Goal: Task Accomplishment & Management: Complete application form

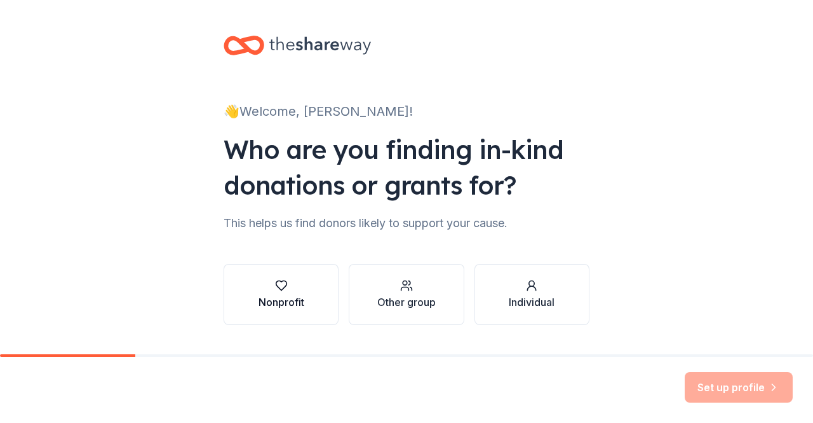
click at [280, 301] on div "Nonprofit" at bounding box center [282, 301] width 46 height 15
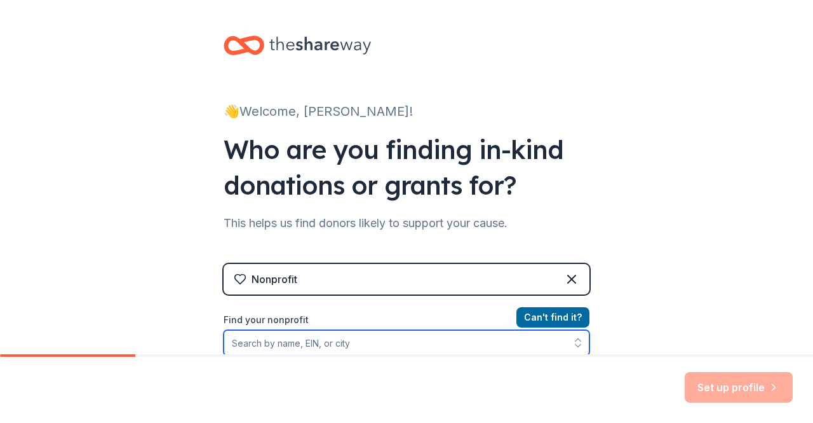
click at [286, 343] on input "Find your nonprofit" at bounding box center [407, 342] width 366 height 25
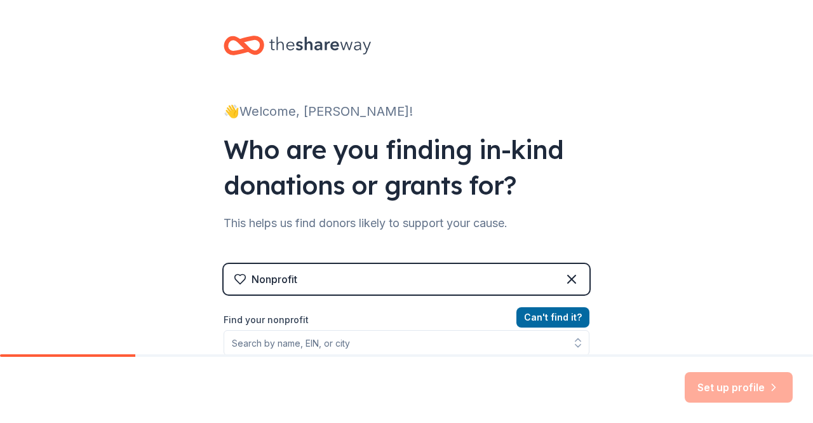
click at [531, 382] on div "Set up profile" at bounding box center [406, 390] width 813 height 66
drag, startPoint x: 286, startPoint y: 343, endPoint x: 531, endPoint y: 382, distance: 248.4
click at [531, 382] on div "Set up profile" at bounding box center [406, 390] width 813 height 66
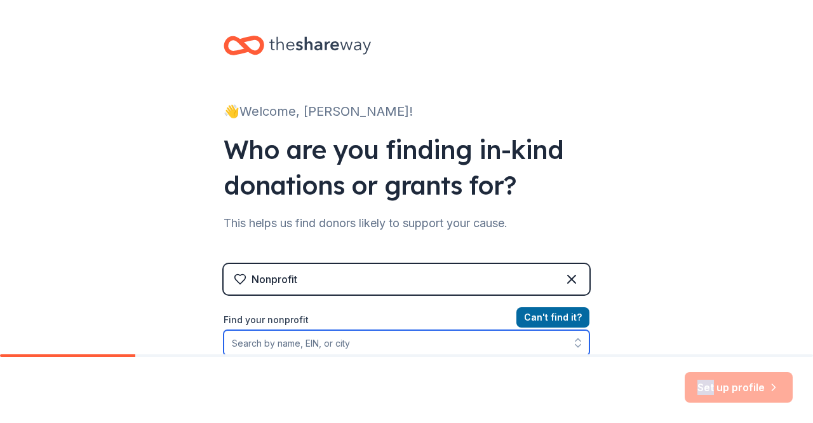
click at [257, 344] on input "Find your nonprofit" at bounding box center [407, 342] width 366 height 25
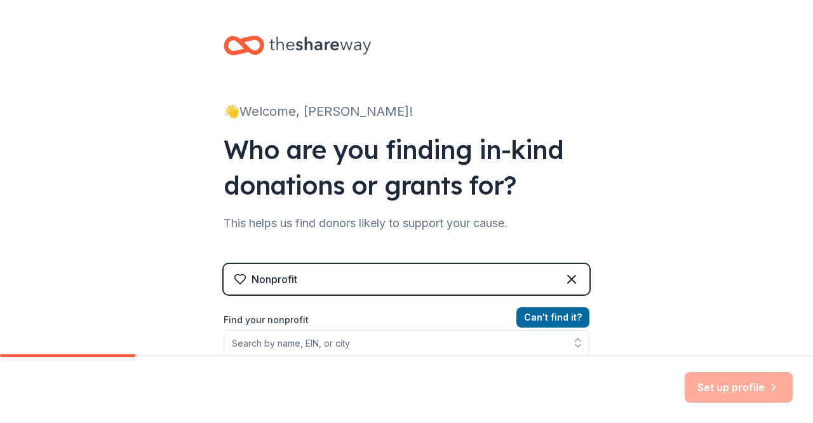
click at [531, 382] on div "Set up profile" at bounding box center [406, 390] width 813 height 66
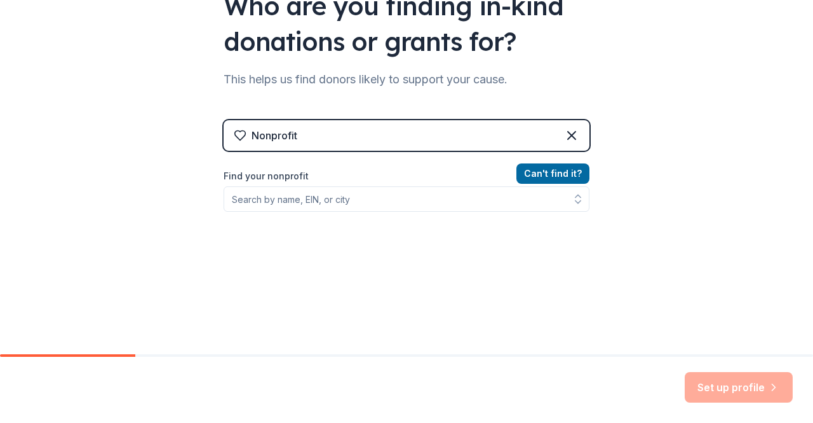
scroll to position [150, 0]
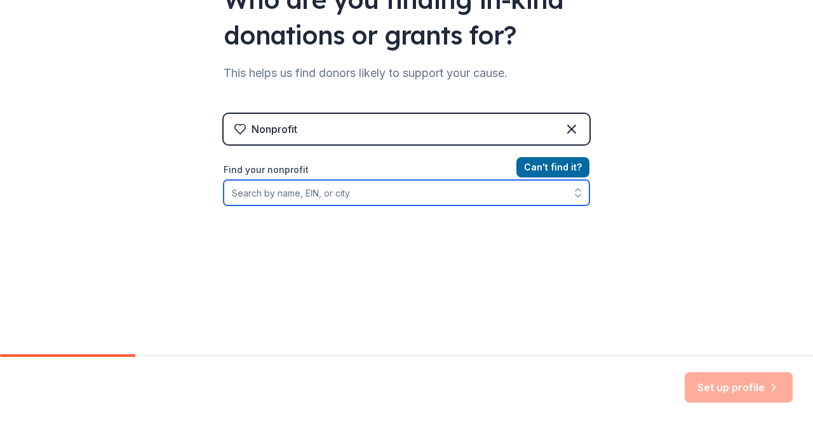
click at [261, 192] on input "Find your nonprofit" at bounding box center [407, 192] width 366 height 25
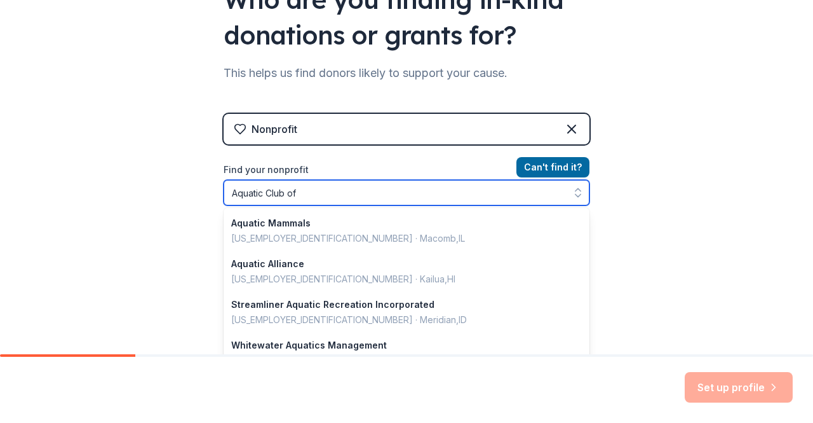
type input "Aquatic Club of"
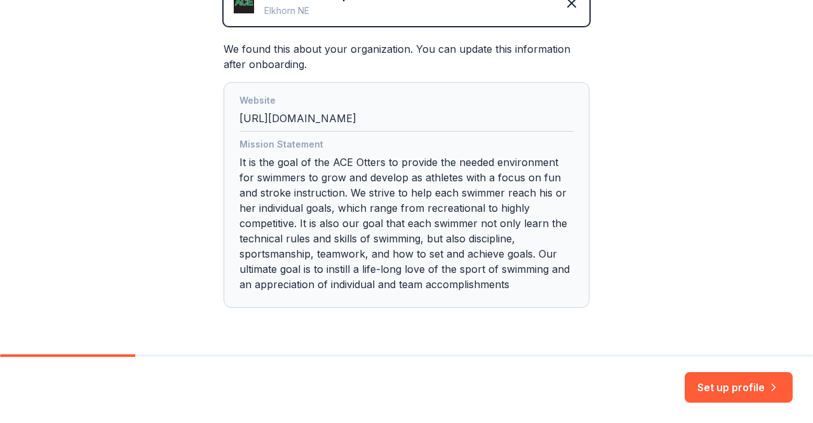
scroll to position [369, 0]
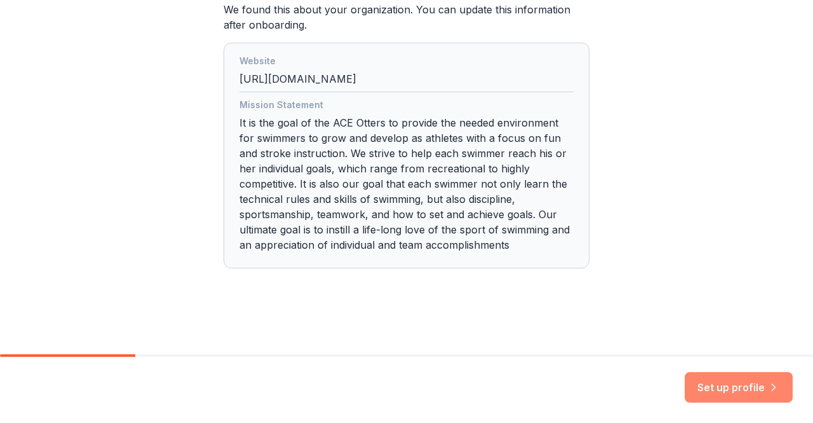
click at [728, 389] on button "Set up profile" at bounding box center [739, 387] width 108 height 31
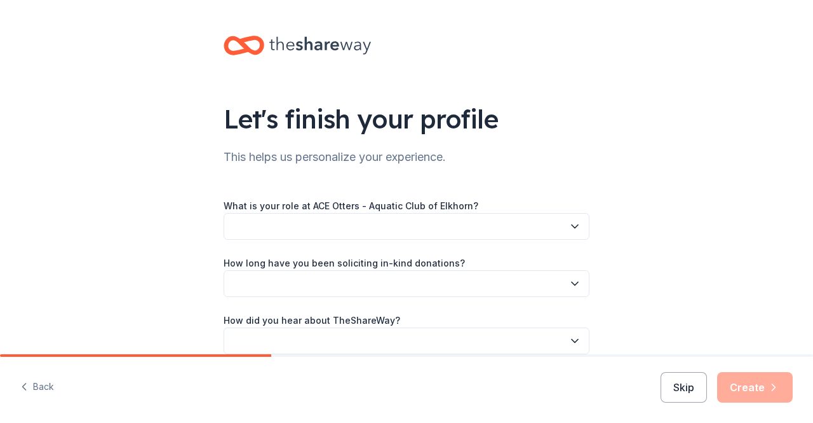
click at [570, 226] on icon "button" at bounding box center [575, 226] width 13 height 13
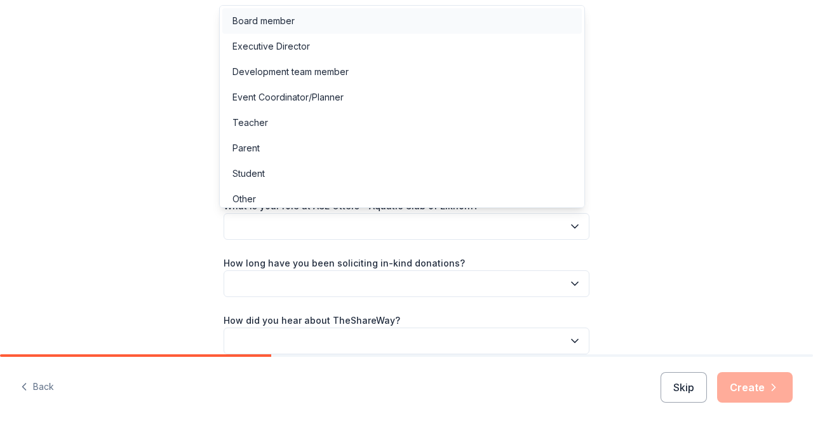
click at [275, 19] on div "Board member" at bounding box center [264, 20] width 62 height 15
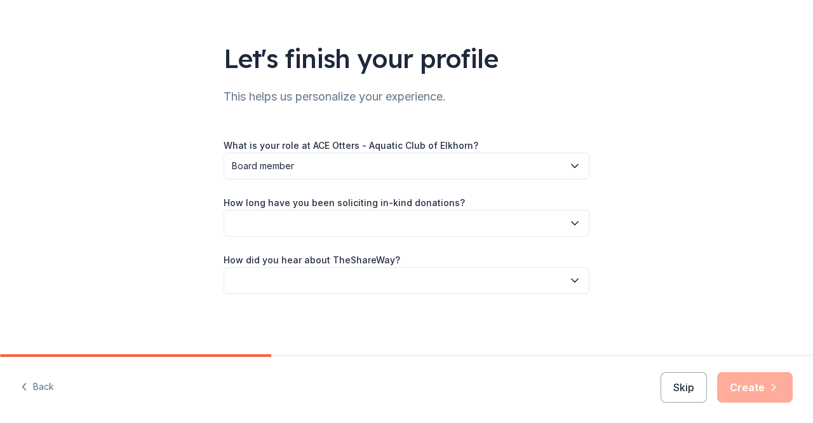
scroll to position [61, 0]
click at [564, 231] on button "button" at bounding box center [407, 222] width 366 height 27
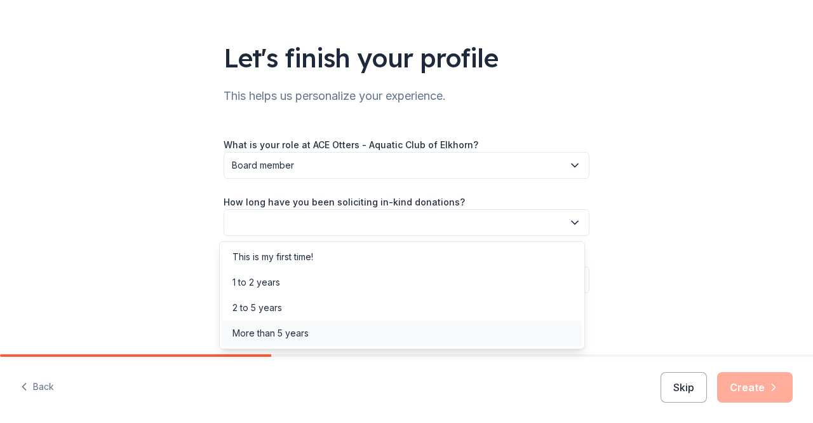
click at [271, 330] on div "More than 5 years" at bounding box center [271, 332] width 76 height 15
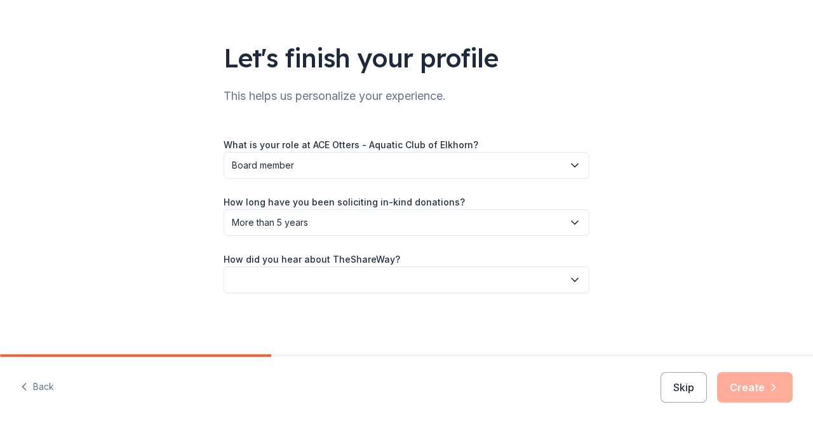
click at [570, 280] on icon "button" at bounding box center [575, 279] width 13 height 13
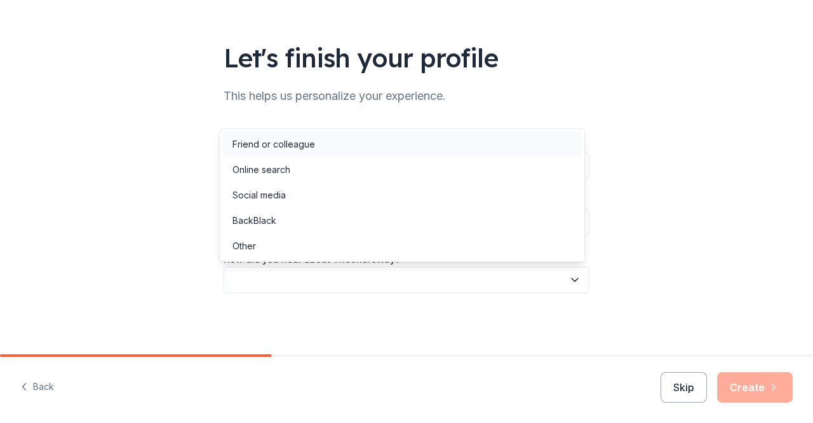
click at [294, 147] on div "Friend or colleague" at bounding box center [274, 144] width 83 height 15
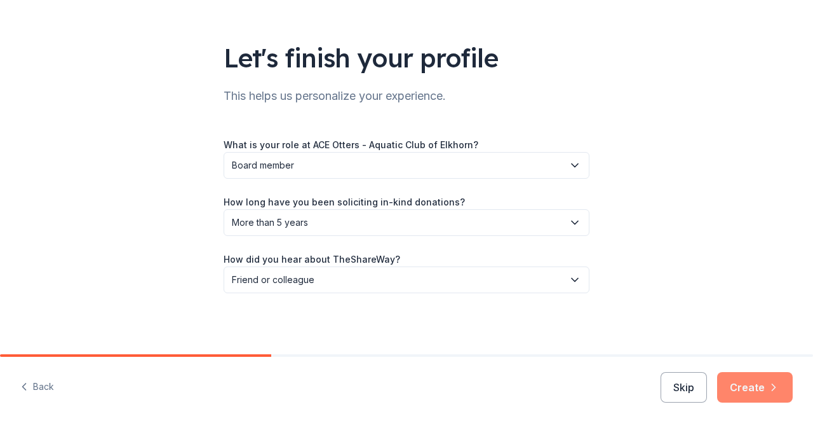
click at [754, 389] on button "Create" at bounding box center [755, 387] width 76 height 31
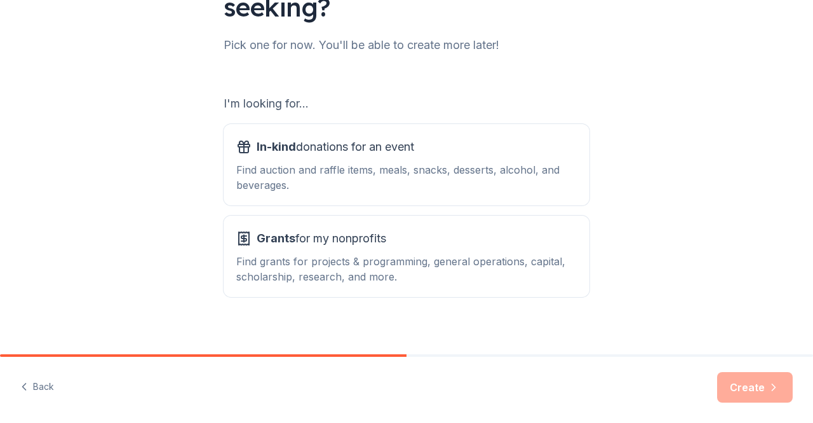
scroll to position [146, 0]
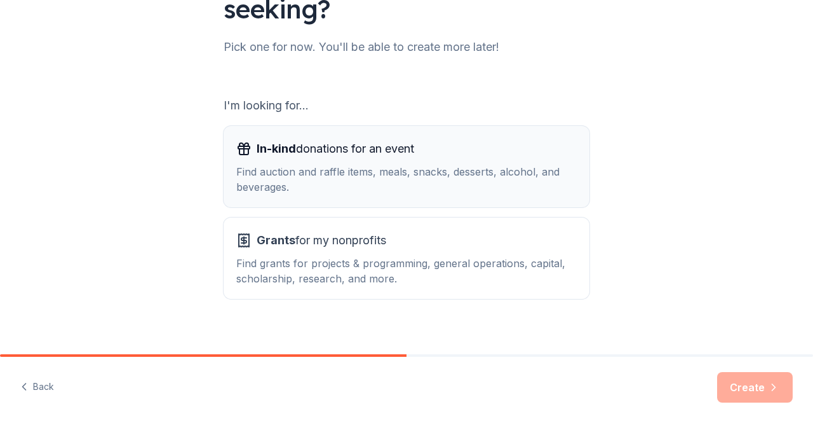
click at [332, 175] on div "Find auction and raffle items, meals, snacks, desserts, alcohol, and beverages." at bounding box center [406, 179] width 341 height 31
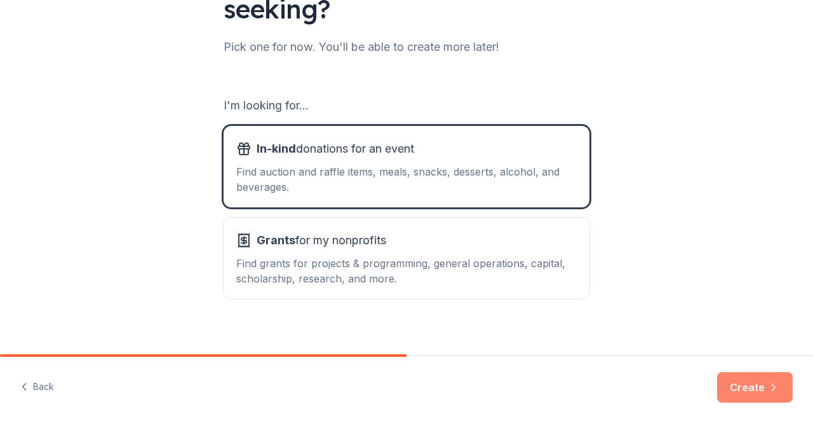
click at [750, 391] on button "Create" at bounding box center [755, 387] width 76 height 31
